Goal: Task Accomplishment & Management: Manage account settings

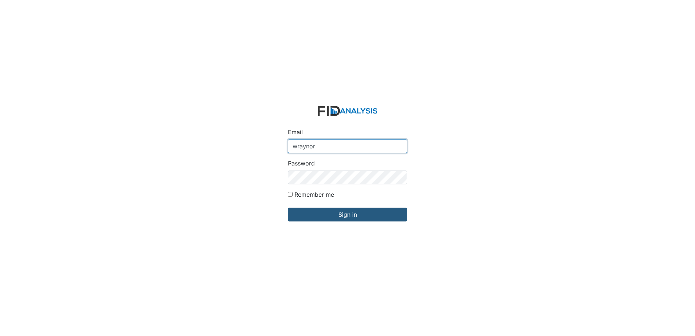
type input "[EMAIL_ADDRESS][DOMAIN_NAME]"
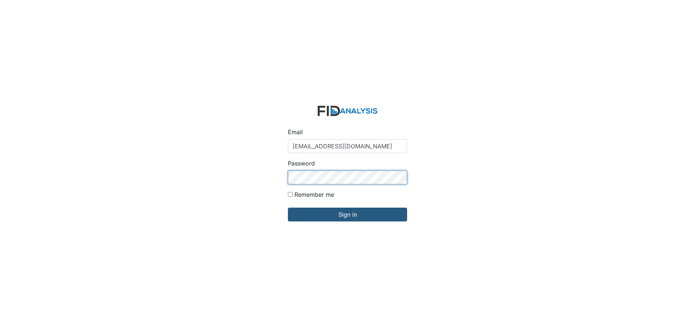
click at [177, 173] on div "Email wraynor@lifeincorporated.com Password Remember me Sign in" at bounding box center [347, 168] width 695 height 336
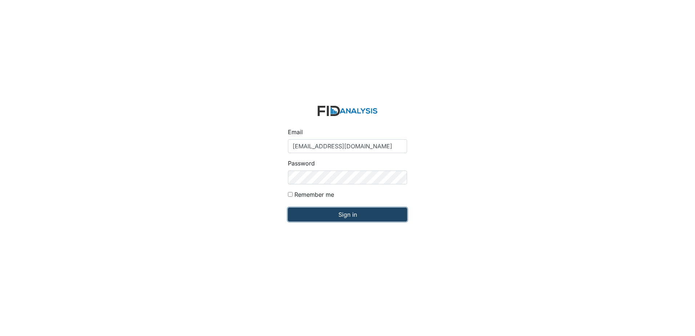
click at [291, 215] on input "Sign in" at bounding box center [347, 215] width 119 height 14
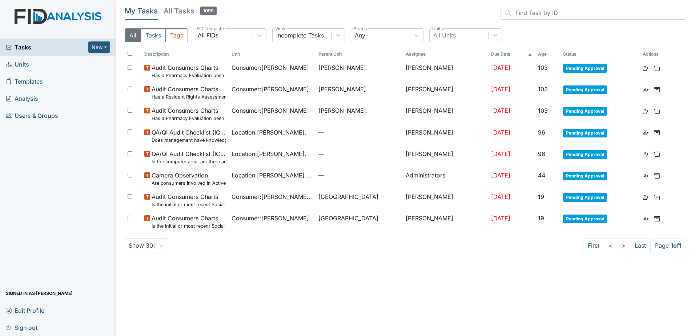
click at [129, 53] on input "checkbox" at bounding box center [130, 53] width 5 height 5
checkbox input "true"
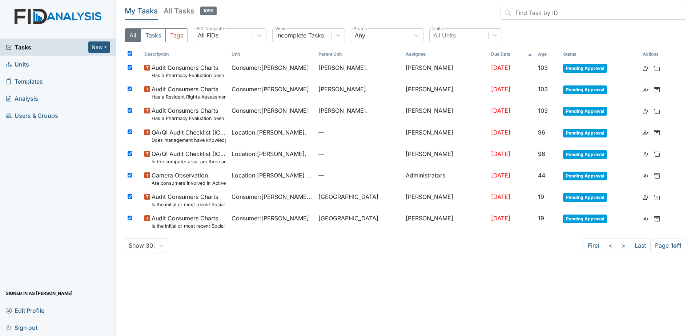
checkbox input "true"
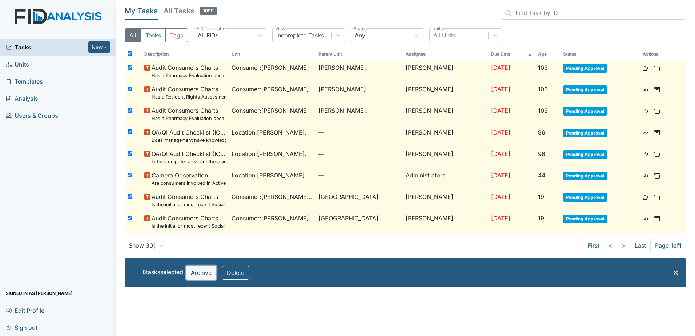
click at [201, 270] on button "Archive" at bounding box center [201, 273] width 30 height 14
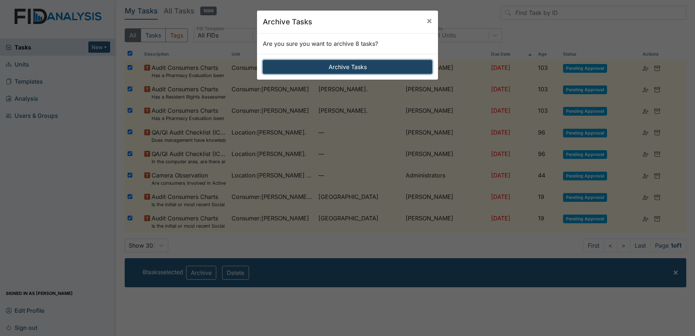
click at [335, 68] on button "Archive Tasks" at bounding box center [348, 67] width 170 height 14
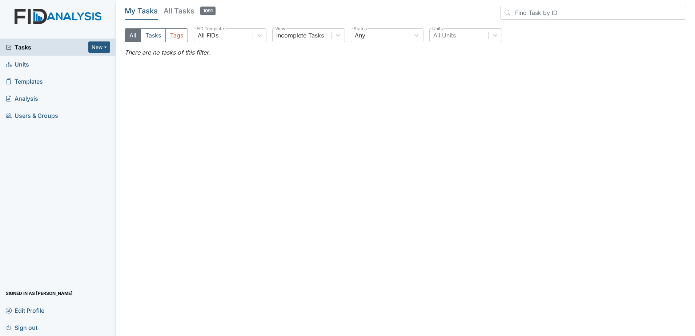
click at [250, 9] on header "My Tasks All Tasks 1091" at bounding box center [406, 14] width 562 height 17
